Goal: Information Seeking & Learning: Learn about a topic

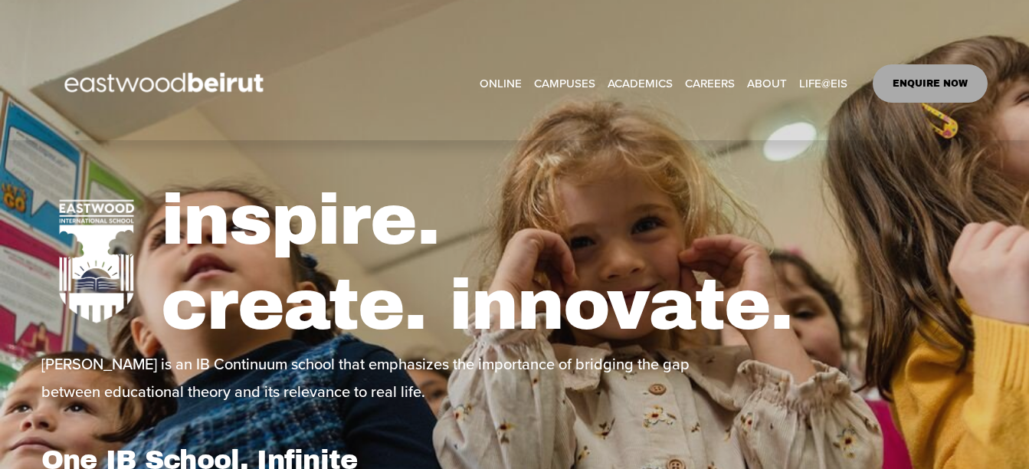
click at [0, 0] on span "About" at bounding box center [0, 0] width 0 height 0
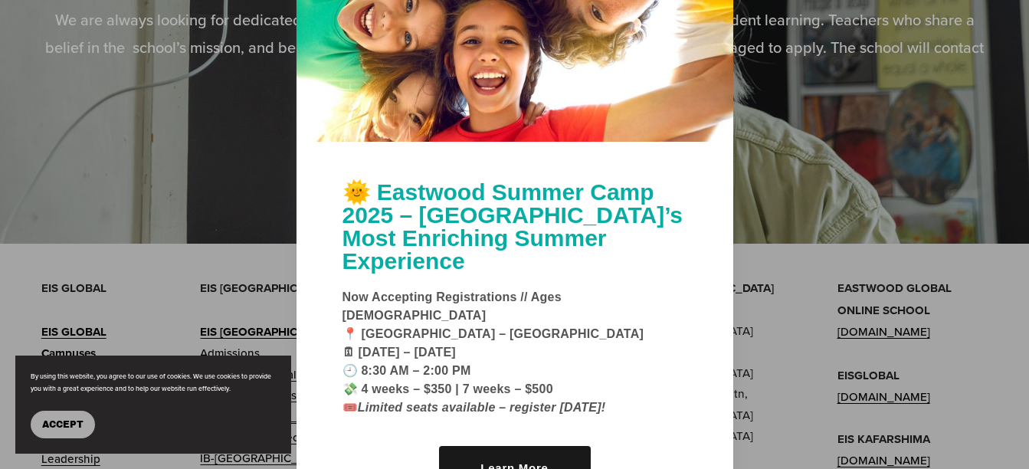
scroll to position [3935, 0]
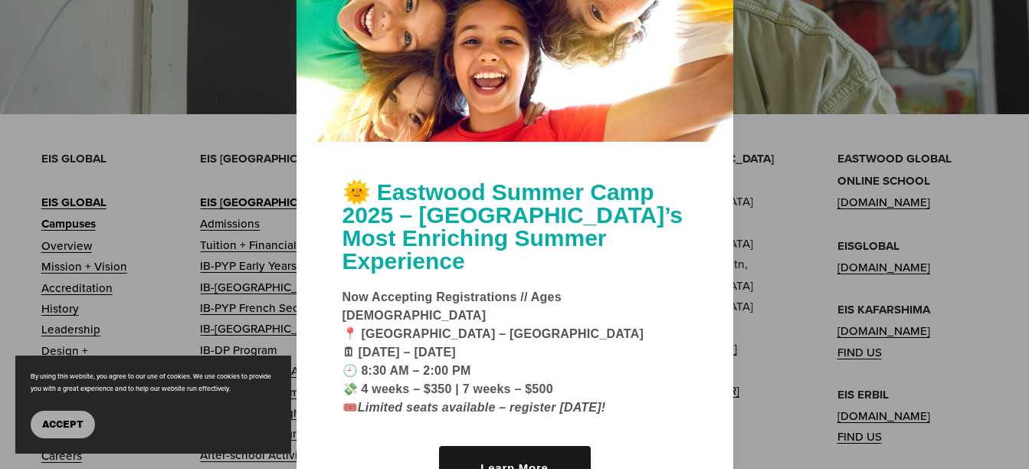
click at [74, 432] on button "Accept" at bounding box center [63, 425] width 64 height 28
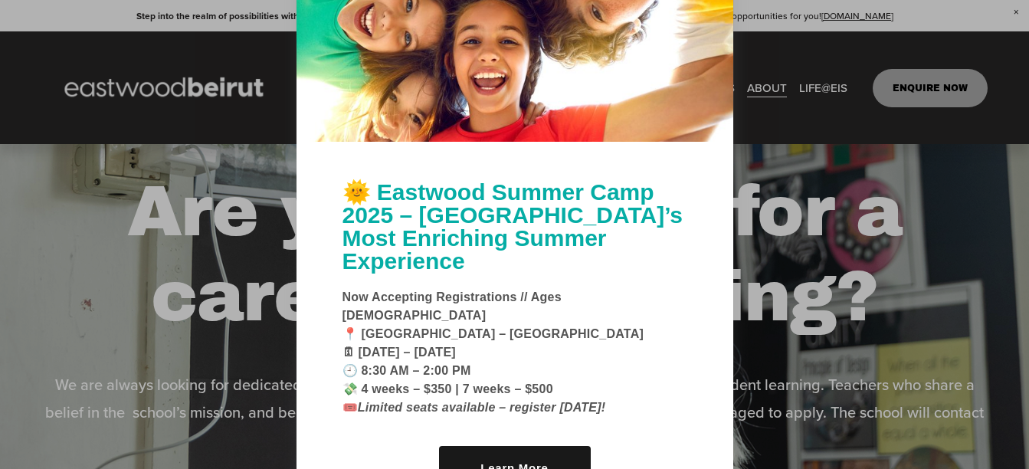
scroll to position [3399, 0]
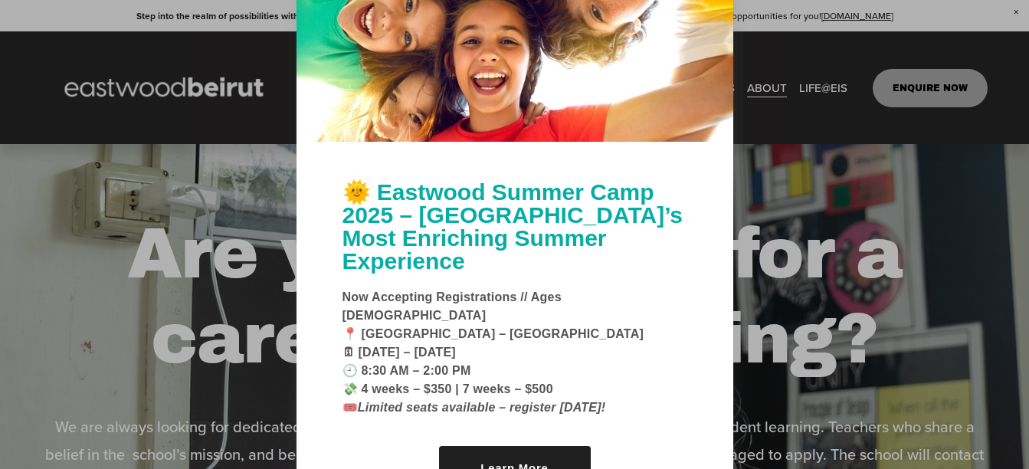
click at [519, 446] on link "Learn More" at bounding box center [515, 468] width 152 height 44
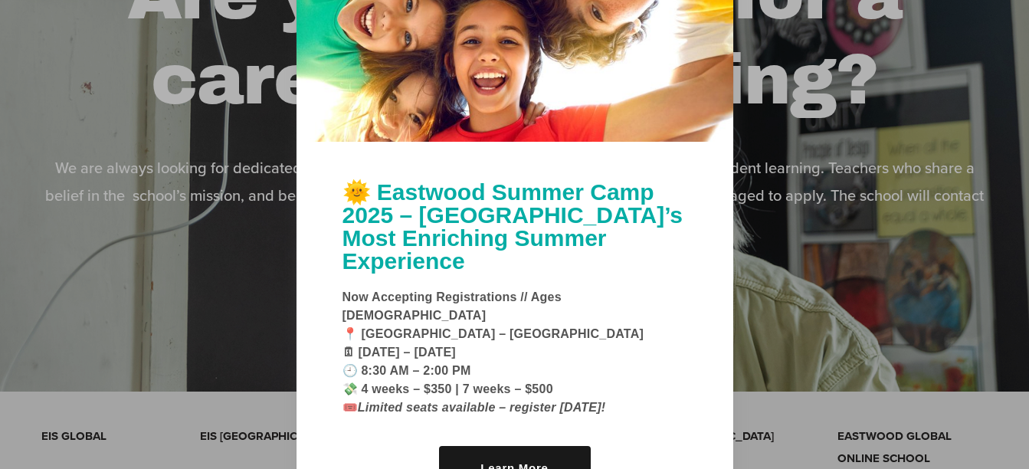
scroll to position [3705, 0]
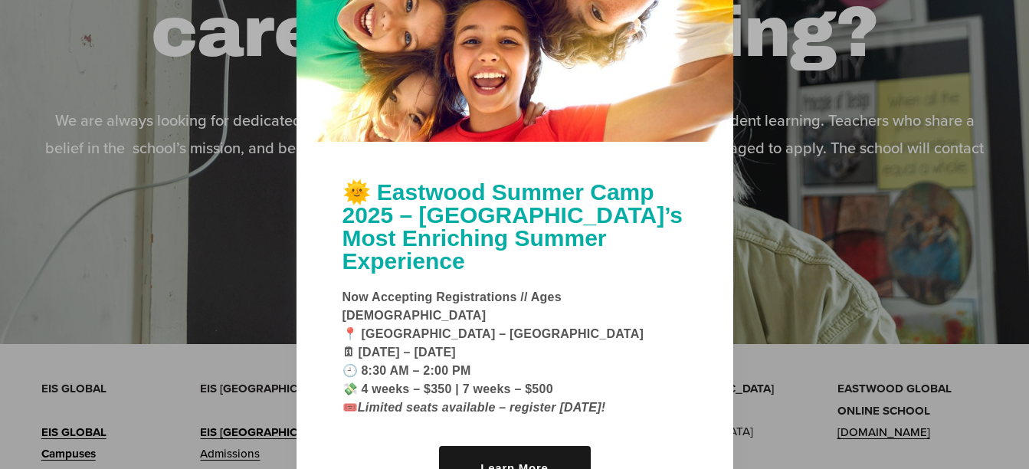
drag, startPoint x: 632, startPoint y: 315, endPoint x: 390, endPoint y: 321, distance: 242.2
click at [390, 321] on p "Now Accepting Registrations // Ages 5–11 📍 Eastwood International School – Mans…" at bounding box center [515, 352] width 345 height 129
drag, startPoint x: 390, startPoint y: 321, endPoint x: 552, endPoint y: 353, distance: 164.7
click at [552, 353] on p "Now Accepting Registrations // Ages 5–11 📍 Eastwood International School – Mans…" at bounding box center [515, 352] width 345 height 129
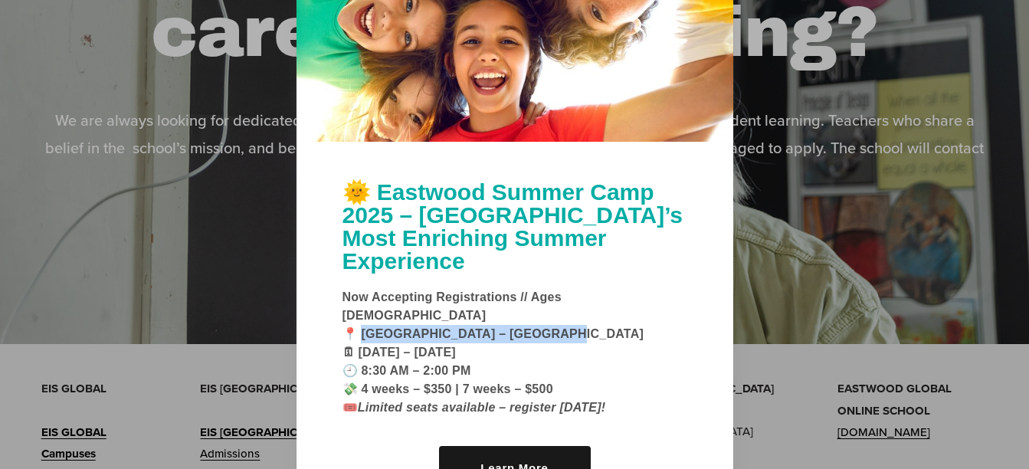
drag, startPoint x: 548, startPoint y: 312, endPoint x: 362, endPoint y: 313, distance: 186.2
click at [362, 313] on strong "Now Accepting Registrations // Ages 5–11 📍 Eastwood International School – Mans…" at bounding box center [494, 351] width 302 height 123
copy strong "astwood International School"
drag, startPoint x: 637, startPoint y: 315, endPoint x: 562, endPoint y: 314, distance: 74.3
click at [562, 314] on p "Now Accepting Registrations // Ages 5–11 📍 Eastwood International School – Mans…" at bounding box center [515, 352] width 345 height 129
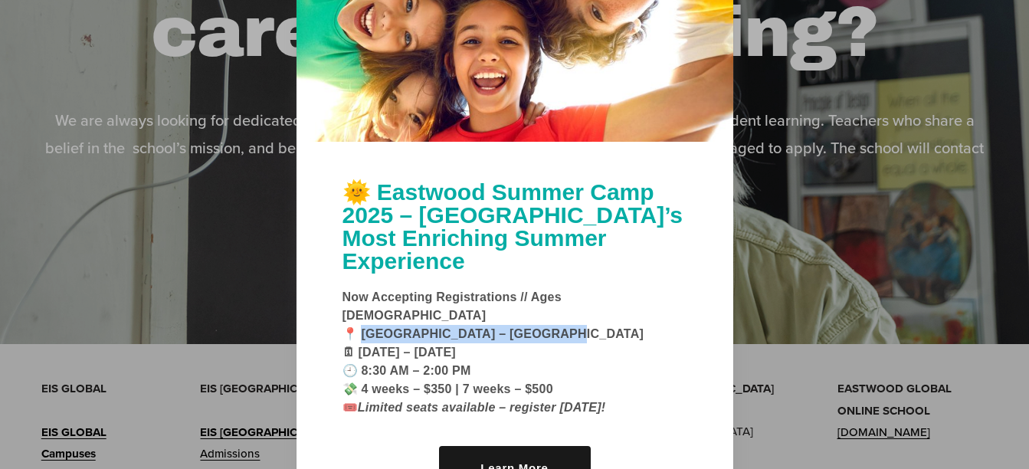
copy strong "ansourieh"
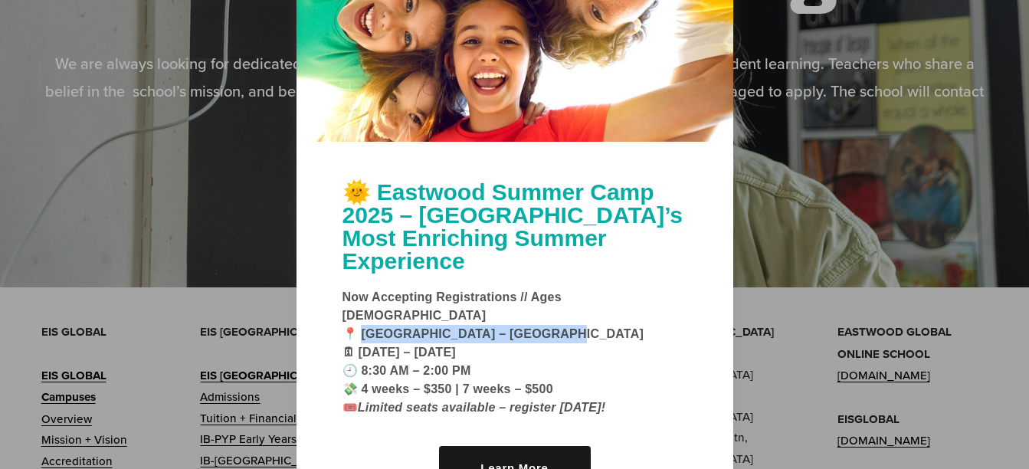
scroll to position [3782, 0]
